Goal: Obtain resource: Obtain resource

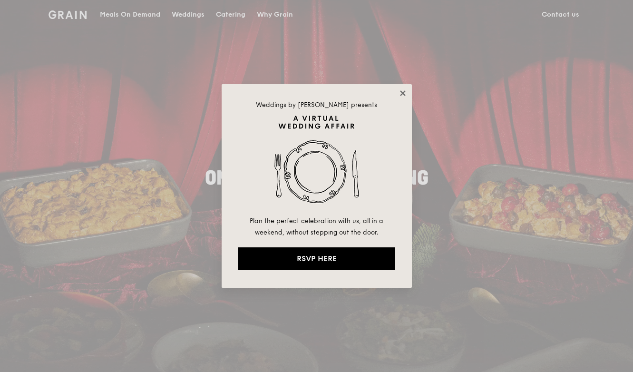
click at [402, 94] on icon at bounding box center [402, 92] width 5 height 5
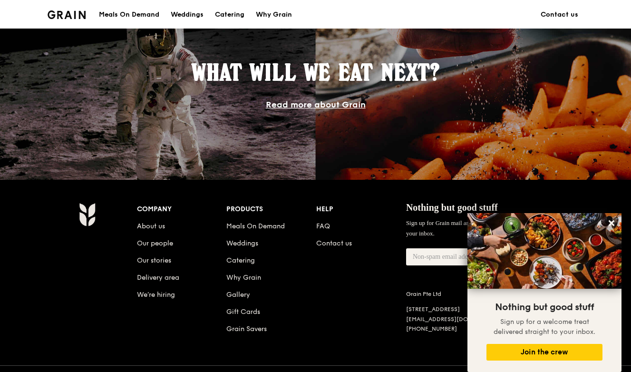
scroll to position [856, 0]
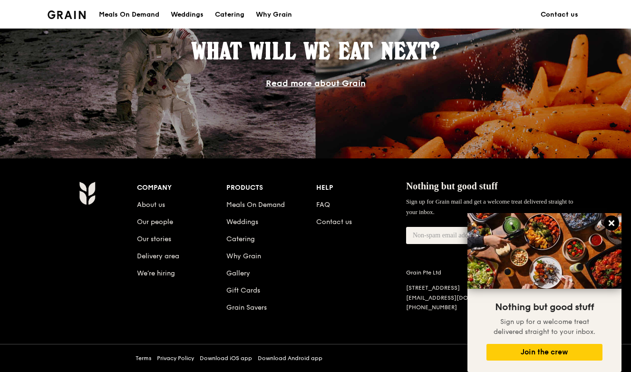
click at [615, 222] on icon at bounding box center [611, 223] width 9 height 9
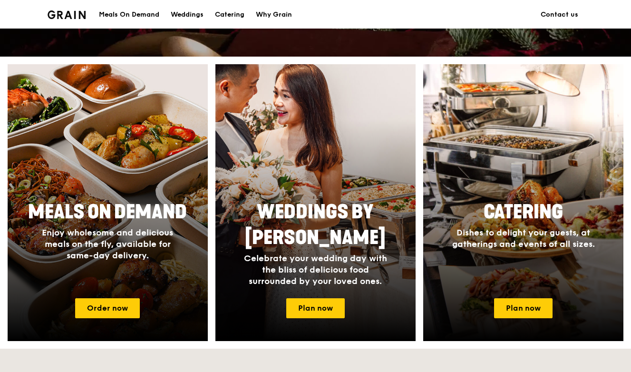
scroll to position [316, 0]
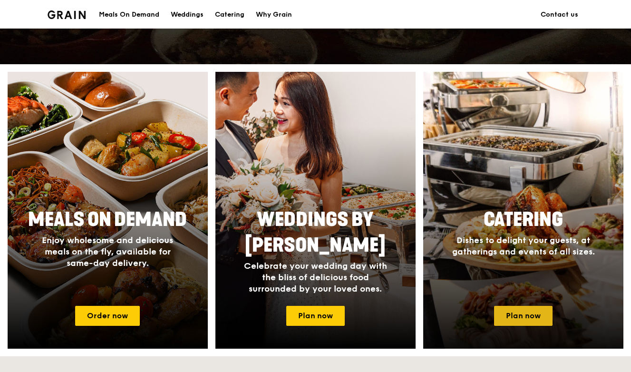
click at [535, 311] on link "Plan now" at bounding box center [523, 316] width 58 height 20
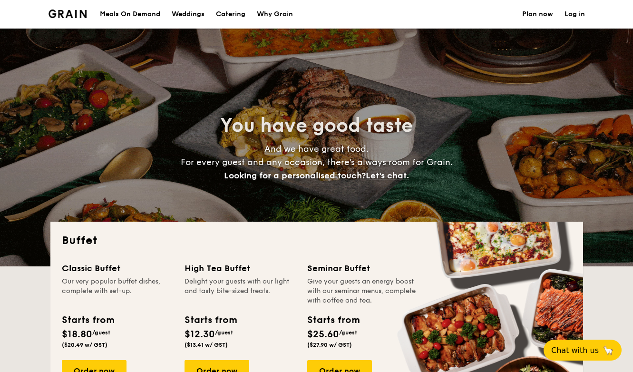
select select
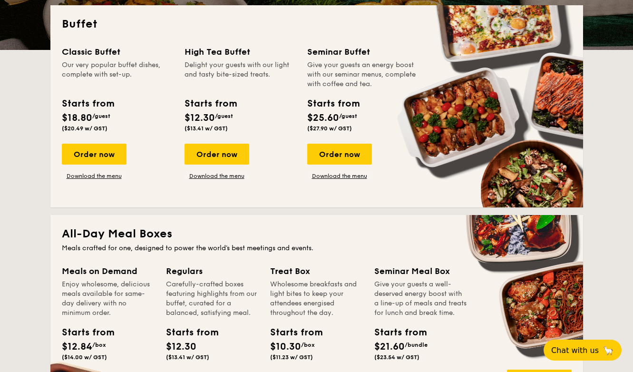
scroll to position [202, 0]
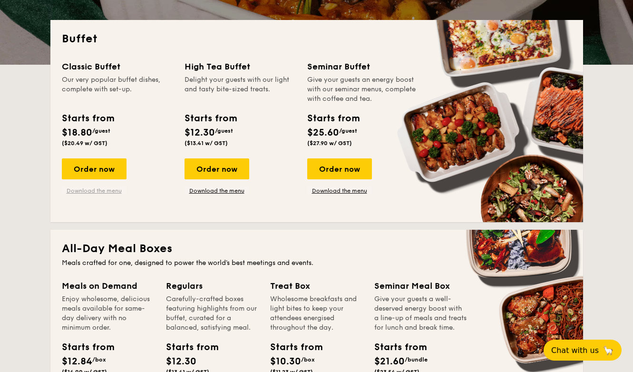
click at [100, 193] on link "Download the menu" at bounding box center [94, 191] width 65 height 8
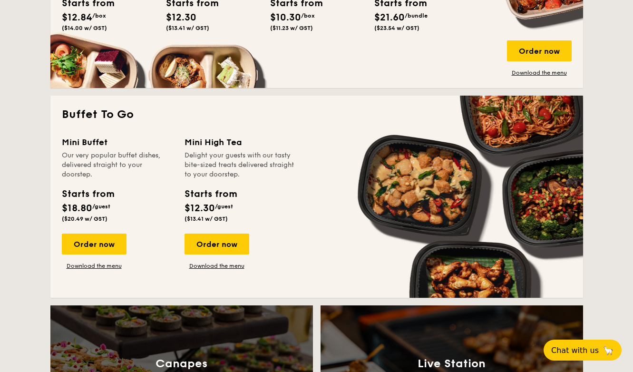
scroll to position [548, 0]
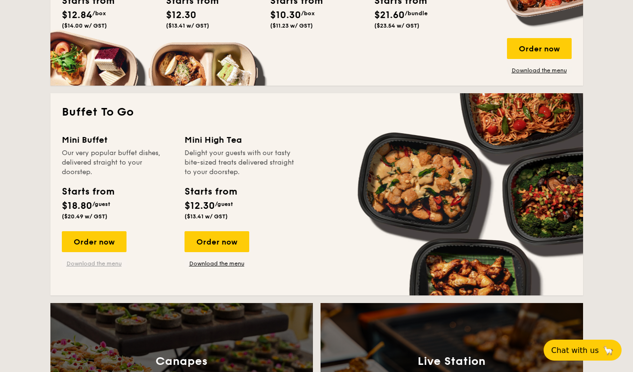
click at [91, 262] on link "Download the menu" at bounding box center [94, 264] width 65 height 8
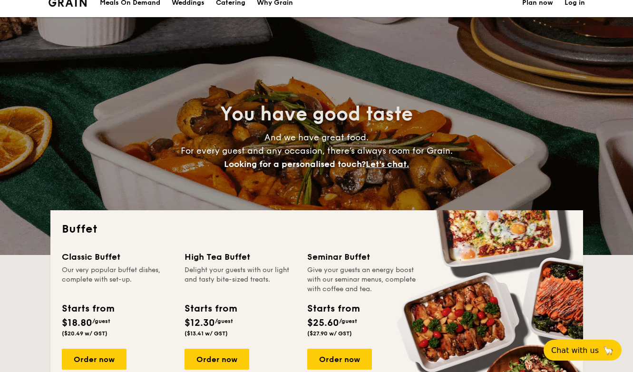
scroll to position [0, 0]
